Goal: Task Accomplishment & Management: Manage account settings

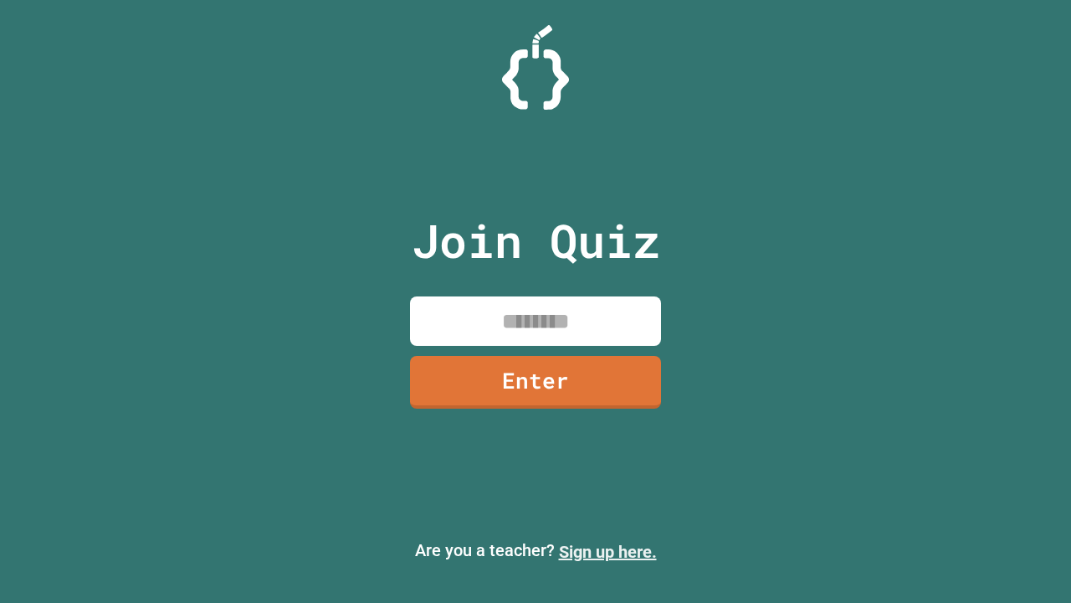
click at [608, 552] on link "Sign up here." at bounding box center [608, 552] width 98 height 20
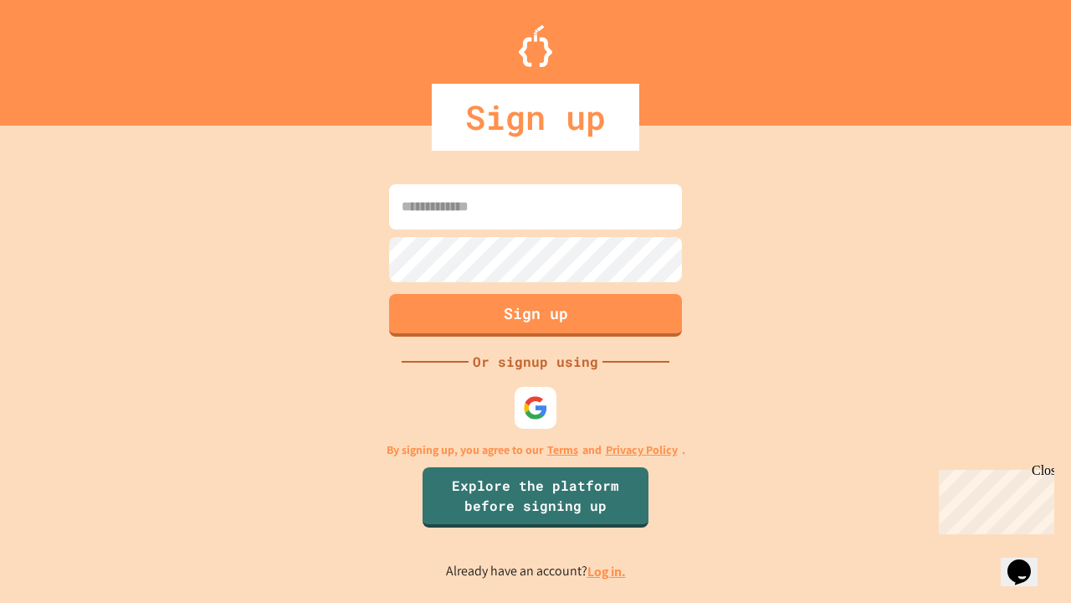
click at [608, 571] on link "Log in." at bounding box center [607, 572] width 39 height 18
